Goal: Transaction & Acquisition: Purchase product/service

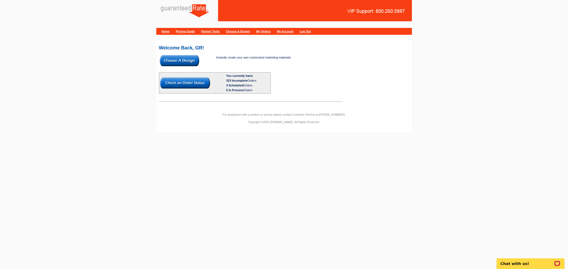
click at [173, 60] on img at bounding box center [179, 60] width 39 height 11
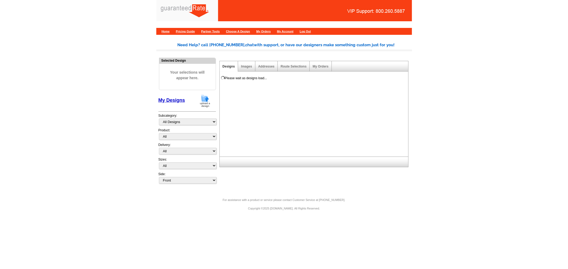
drag, startPoint x: 203, startPoint y: 100, endPoint x: 195, endPoint y: 114, distance: 15.9
click at [203, 100] on img at bounding box center [205, 101] width 14 height 14
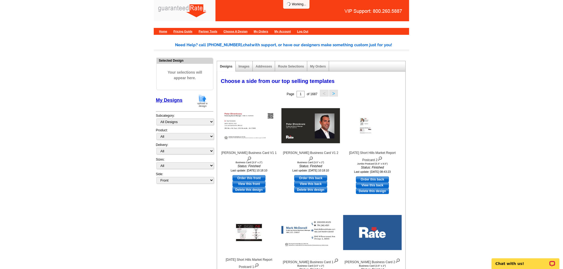
click at [200, 102] on img at bounding box center [203, 101] width 14 height 14
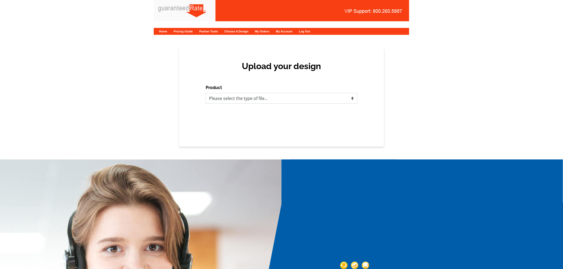
click at [260, 102] on select "Please select the type of file... Postcards Calendars Business Cards Letters an…" at bounding box center [282, 98] width 152 height 11
select select "3"
click at [206, 93] on select "Please select the type of file... Postcards Calendars Business Cards Letters an…" at bounding box center [282, 98] width 152 height 11
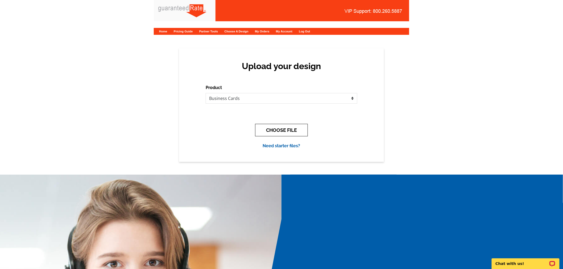
click at [264, 132] on button "CHOOSE FILE" at bounding box center [281, 130] width 53 height 13
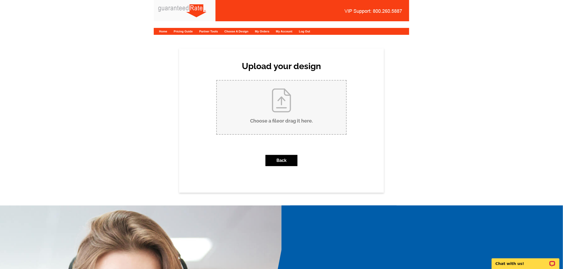
click at [257, 123] on input "Choose a file or drag it here ." at bounding box center [281, 108] width 129 height 54
type input "C:\fakepath\Elias Loredo business card proof.pdf"
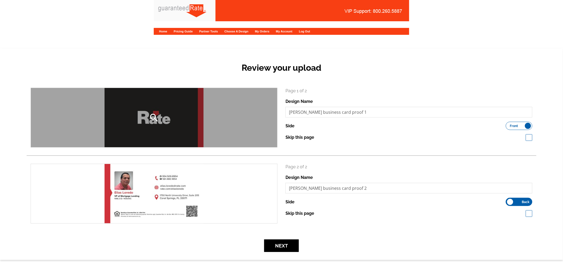
click at [180, 125] on div "search" at bounding box center [154, 117] width 246 height 59
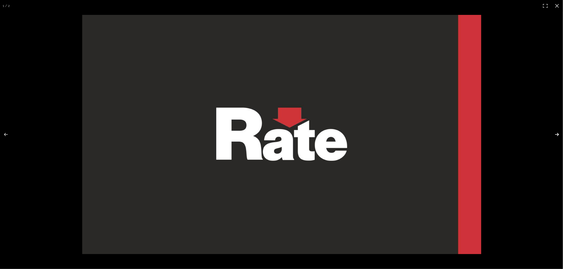
click at [556, 135] on button at bounding box center [553, 134] width 19 height 27
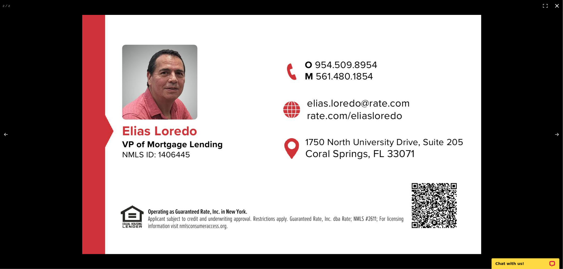
click at [558, 6] on button at bounding box center [557, 6] width 12 height 12
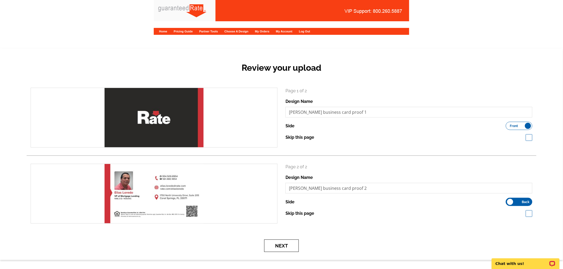
drag, startPoint x: 284, startPoint y: 244, endPoint x: 284, endPoint y: 241, distance: 2.7
click at [284, 244] on button "Next" at bounding box center [281, 246] width 35 height 13
click at [290, 245] on button "Next" at bounding box center [281, 246] width 35 height 13
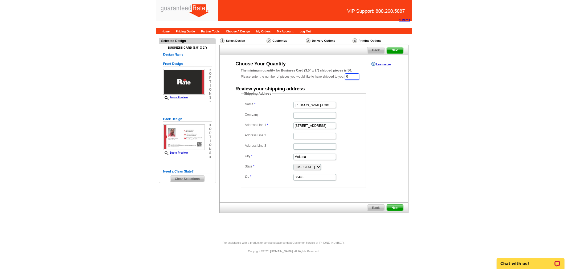
click at [353, 75] on input "0" at bounding box center [352, 76] width 14 height 6
type input "1000"
drag, startPoint x: 329, startPoint y: 105, endPoint x: 241, endPoint y: 94, distance: 88.3
click at [242, 95] on fieldset "Shipping Address Name Maribel Salgado-Little Company Address Line 1 12408 Tahoe…" at bounding box center [303, 140] width 125 height 97
type input "[PERSON_NAME]"
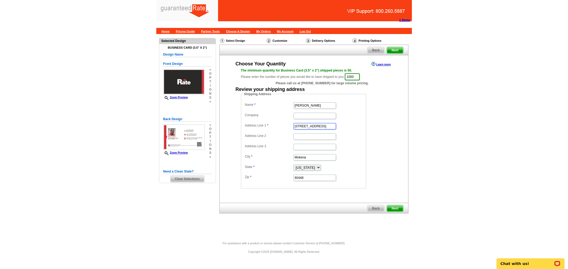
drag, startPoint x: 328, startPoint y: 126, endPoint x: 278, endPoint y: 125, distance: 49.8
click at [278, 125] on dl "Name Elias Loredo Company Address Line 1 12408 Tahoe Lane Address Line 2 Addres…" at bounding box center [304, 141] width 120 height 81
paste input "809 NW 6th Av"
type input "[STREET_ADDRESS]"
drag, startPoint x: 268, startPoint y: 155, endPoint x: 259, endPoint y: 154, distance: 8.8
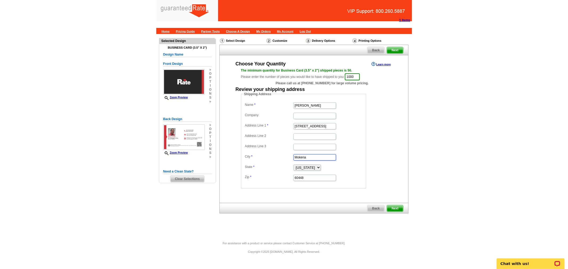
click at [259, 154] on dl "Name Elias Loredo Company Address Line 1 809 NW 6th Ave Address Line 2 Address …" at bounding box center [304, 141] width 120 height 81
paste input "Dania Beach"
type input "Dania Beach"
click at [303, 168] on select "Alabama Alaska Arizona Arkansas California Colorado Connecticut District of Col…" at bounding box center [306, 168] width 27 height 6
select select "FL"
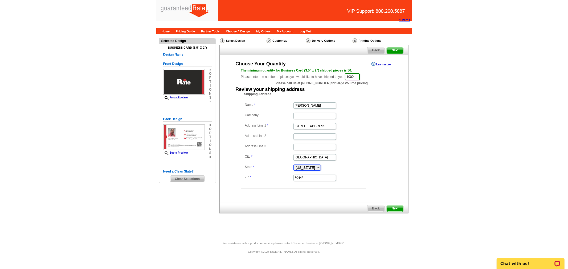
click at [293, 165] on select "Alabama Alaska Arizona Arkansas California Colorado Connecticut District of Col…" at bounding box center [306, 168] width 27 height 6
click at [306, 176] on input "60448" at bounding box center [314, 178] width 43 height 6
paste input "33004"
type input "33004"
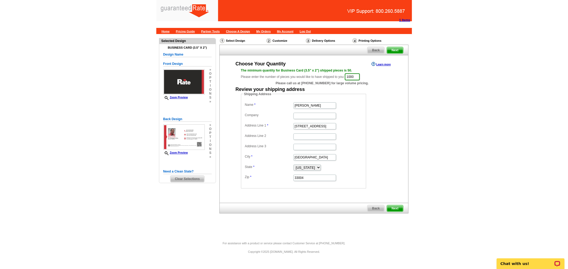
click at [381, 169] on dd "Shipping Address Name Elias Loredo Company Address Line 1 809 NW 6th Ave Addres…" at bounding box center [312, 140] width 142 height 97
click at [391, 207] on span "Next" at bounding box center [395, 208] width 16 height 6
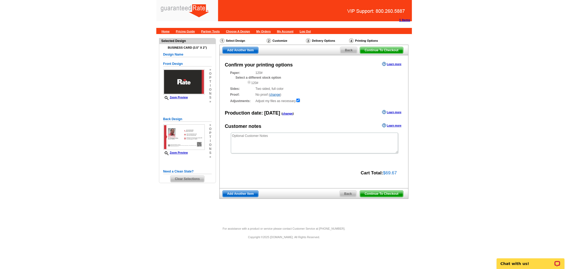
click at [384, 192] on span "Continue To Checkout" at bounding box center [381, 194] width 43 height 6
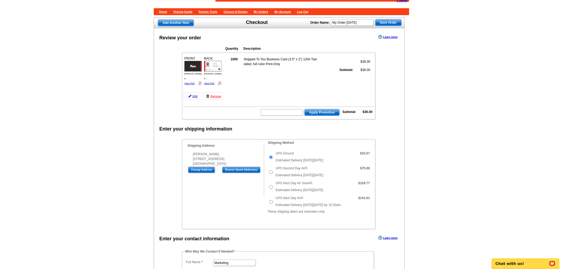
scroll to position [59, 0]
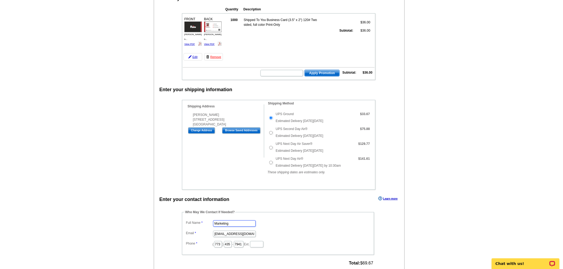
click at [231, 222] on input "Marketing" at bounding box center [234, 224] width 43 height 6
type input "[PERSON_NAME]"
click at [236, 231] on input "marketing@guaranteedrate.com" at bounding box center [234, 234] width 43 height 6
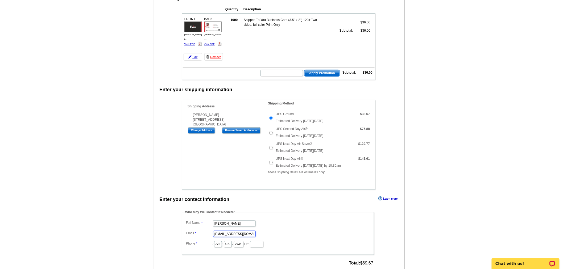
click at [236, 231] on input "marketing@guaranteedrate.com" at bounding box center [234, 234] width 43 height 6
type input "[EMAIL_ADDRESS][PERSON_NAME][DOMAIN_NAME]"
click at [222, 241] on input "773" at bounding box center [218, 244] width 8 height 6
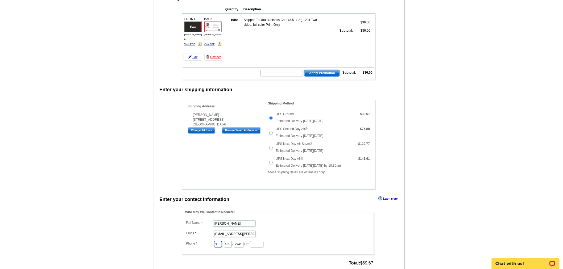
type input "312"
click at [232, 242] on input "435" at bounding box center [228, 244] width 8 height 6
type input "252"
click at [244, 242] on input "7941" at bounding box center [239, 244] width 10 height 6
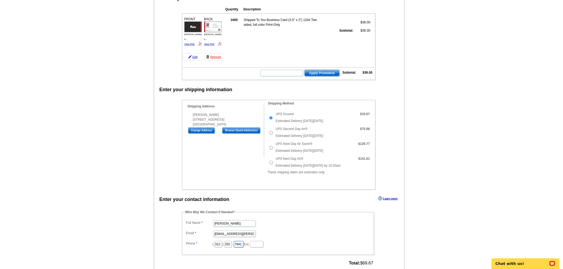
click at [244, 242] on input "7941" at bounding box center [239, 244] width 10 height 6
type input "2423"
click at [304, 223] on dd "[PERSON_NAME]" at bounding box center [278, 223] width 187 height 8
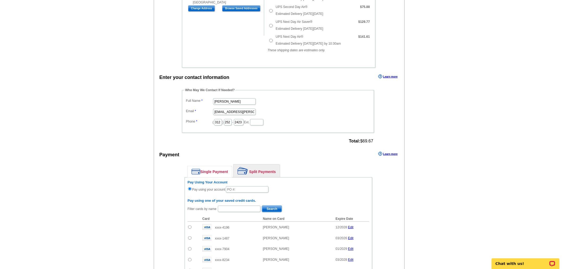
scroll to position [236, 0]
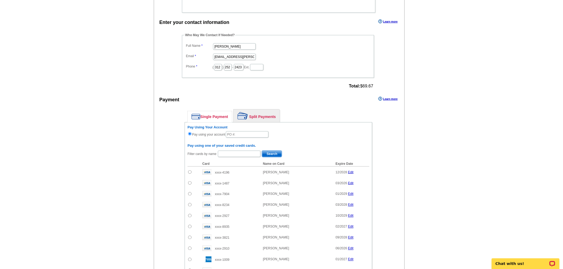
click at [236, 135] on div "Pay Using Your Account Pay using your account" at bounding box center [279, 131] width 182 height 13
click at [238, 133] on input "text" at bounding box center [247, 134] width 43 height 6
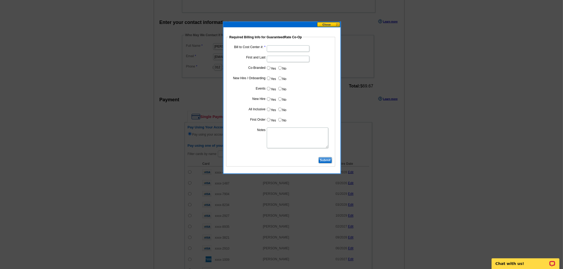
type input "81225_0109_AA"
click at [300, 48] on input "Bill to Cost Center #:" at bounding box center [288, 49] width 43 height 6
type input "5008"
click at [272, 58] on input "First and Last" at bounding box center [288, 59] width 43 height 6
type input "[PERSON_NAME]"
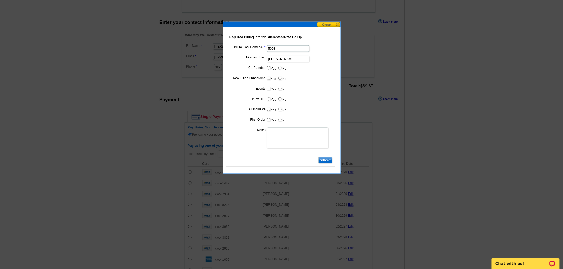
click at [280, 68] on input "No" at bounding box center [279, 67] width 3 height 3
radio input "true"
click at [267, 77] on input "Yes" at bounding box center [268, 78] width 3 height 3
radio input "true"
click at [280, 88] on input "No" at bounding box center [279, 88] width 3 height 3
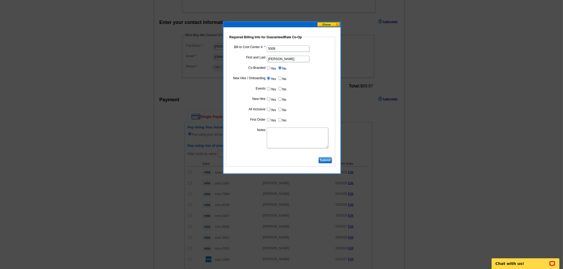
radio input "true"
click at [268, 97] on input "Yes" at bounding box center [268, 98] width 3 height 3
radio input "true"
click at [279, 109] on input "No" at bounding box center [279, 109] width 3 height 3
radio input "true"
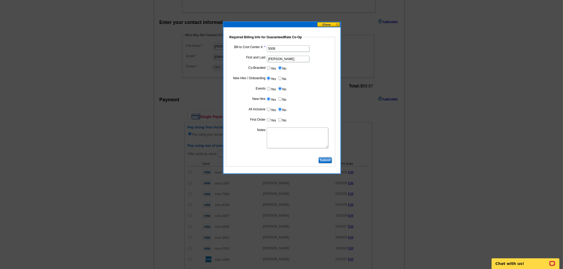
drag, startPoint x: 267, startPoint y: 118, endPoint x: 270, endPoint y: 127, distance: 9.4
click at [267, 118] on input "Yes" at bounding box center [268, 119] width 3 height 3
radio input "true"
click at [270, 128] on textarea "Notes" at bounding box center [297, 138] width 61 height 21
type textarea "new hire - bill to branch"
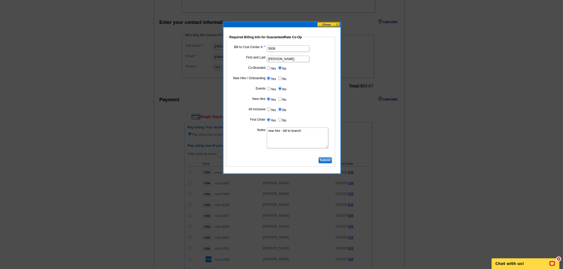
click at [329, 158] on input "Submit" at bounding box center [326, 160] width 14 height 6
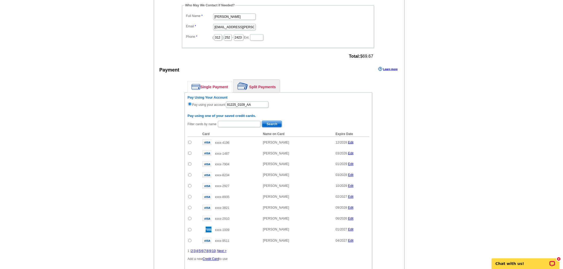
scroll to position [348, 0]
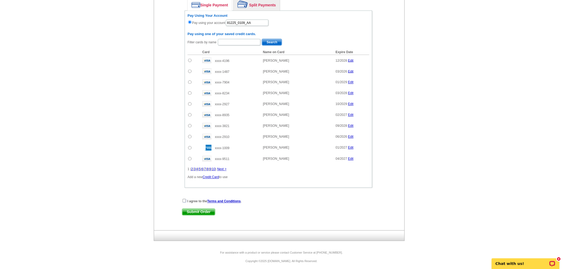
click at [184, 199] on input "checkbox" at bounding box center [184, 200] width 3 height 3
checkbox input "true"
click at [183, 211] on span "Submit Order" at bounding box center [198, 212] width 33 height 6
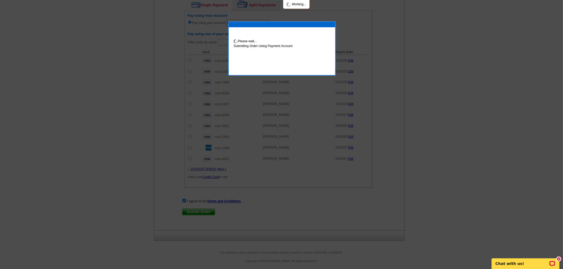
scroll to position [375, 0]
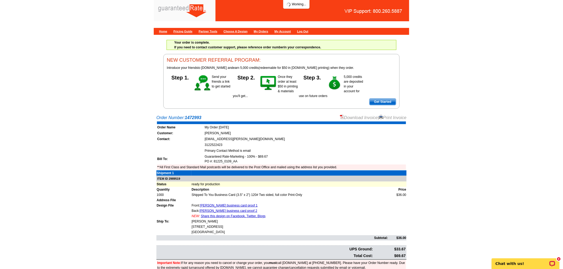
click at [357, 117] on link "Download Invoice" at bounding box center [359, 117] width 38 height 5
